Goal: Communication & Community: Answer question/provide support

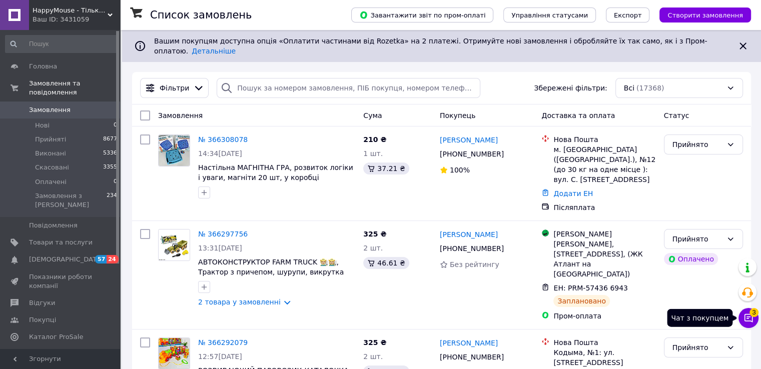
click at [751, 315] on span "3" at bounding box center [754, 312] width 9 height 9
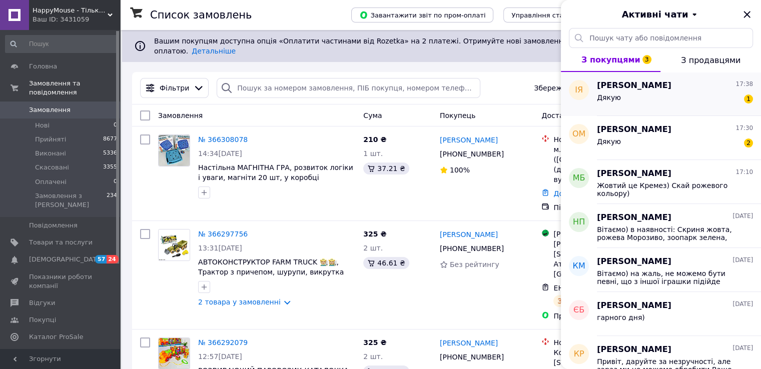
click at [675, 101] on div "Дякую 1" at bounding box center [675, 100] width 156 height 16
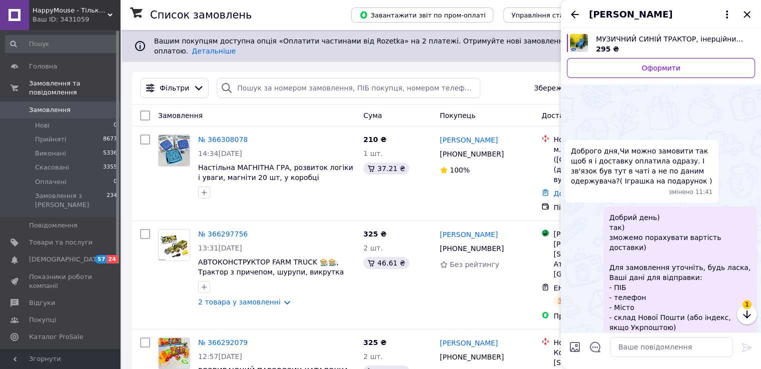
scroll to position [851, 0]
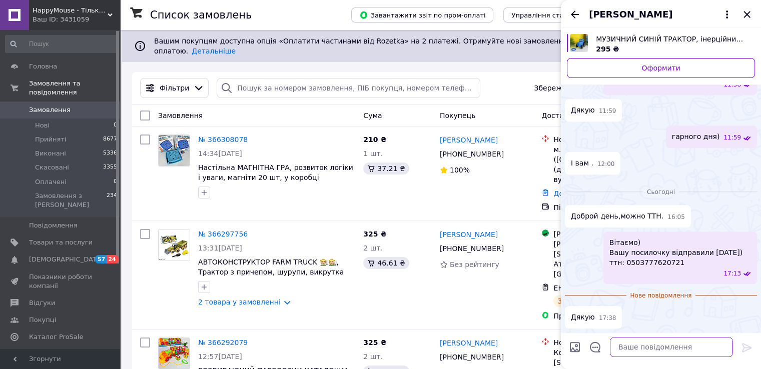
click at [662, 347] on textarea at bounding box center [671, 347] width 123 height 20
type textarea "Гарного мирного дня)"
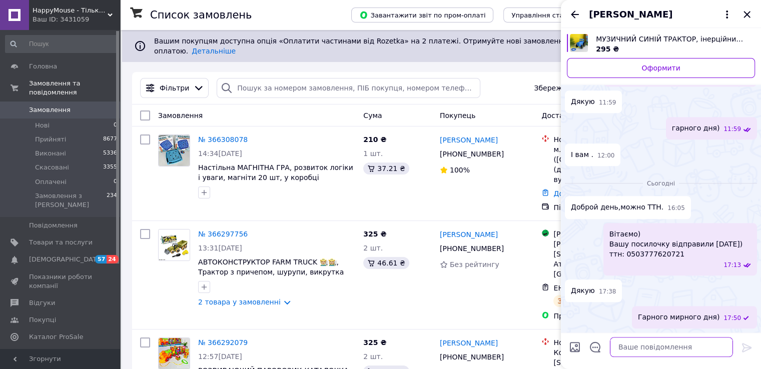
scroll to position [834, 0]
click at [577, 17] on icon "Назад" at bounding box center [575, 15] width 12 height 12
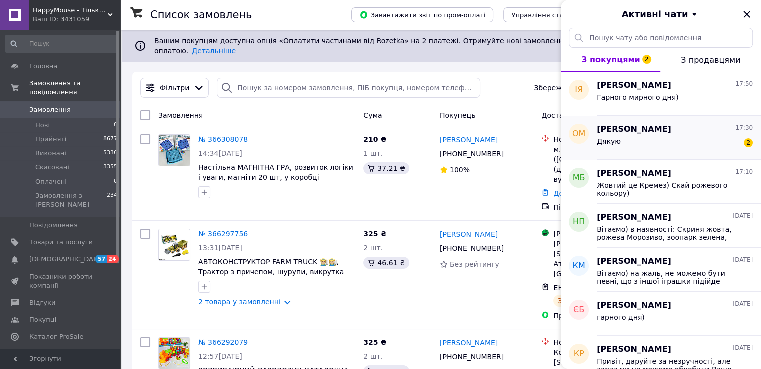
click at [640, 145] on div "Дякую 2" at bounding box center [675, 144] width 156 height 16
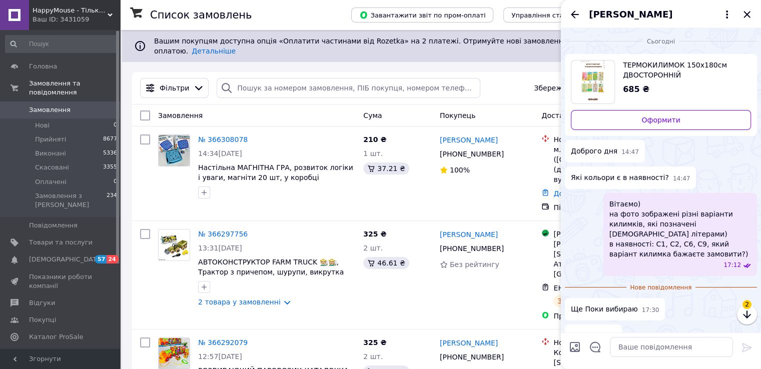
scroll to position [9, 0]
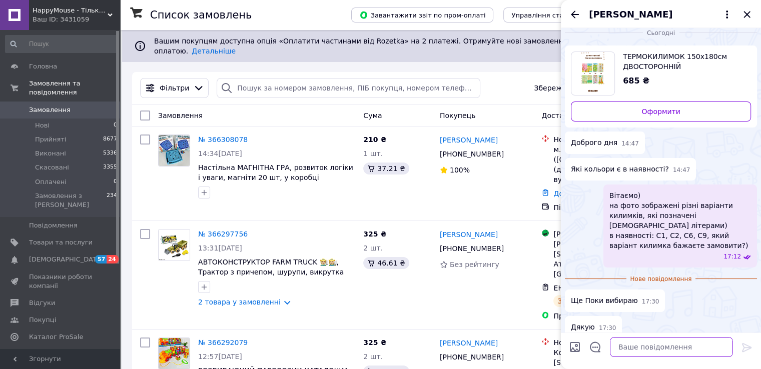
click at [661, 350] on textarea at bounding box center [671, 347] width 123 height 20
type textarea "Зрозуміли Вас, звертайтесь, будемо раді)"
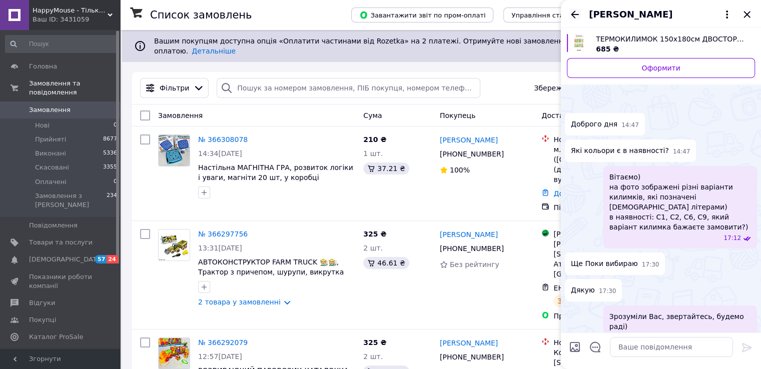
click at [573, 15] on icon "Назад" at bounding box center [575, 15] width 8 height 8
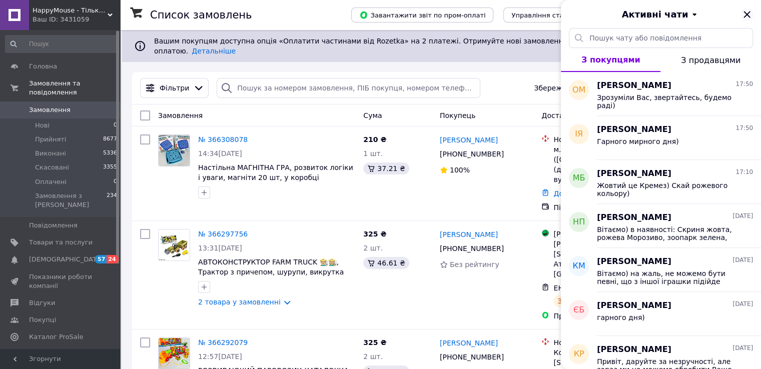
click at [749, 15] on icon "Закрити" at bounding box center [747, 15] width 12 height 12
